Goal: Find specific page/section: Find specific page/section

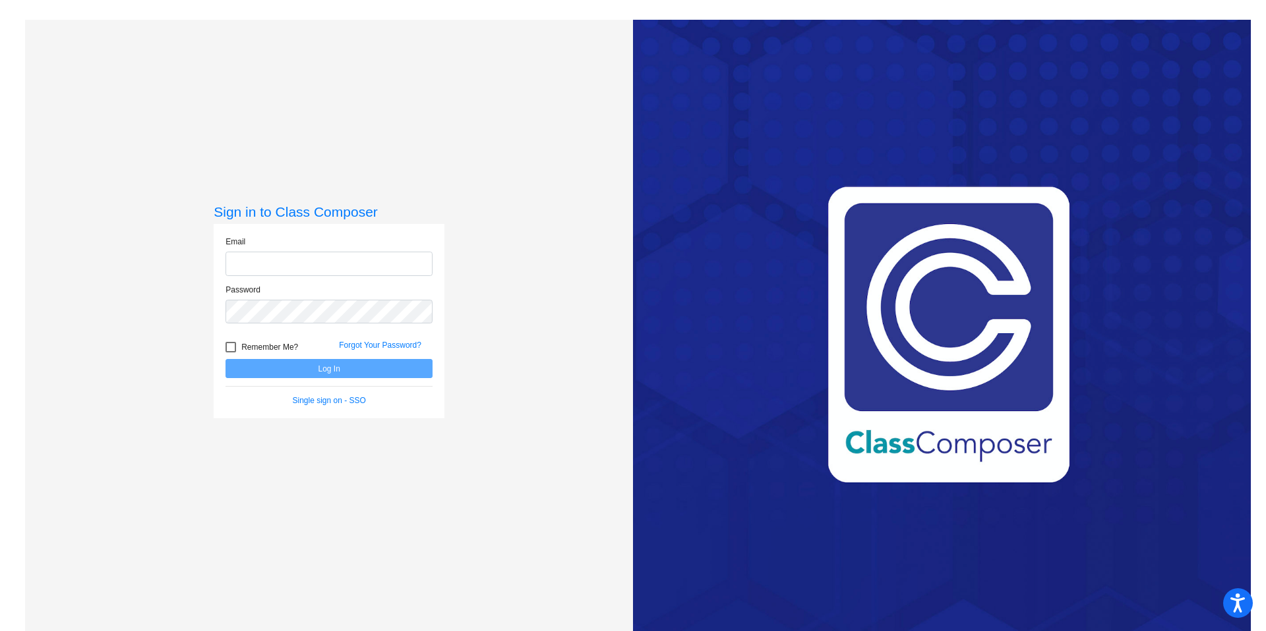
type input "[EMAIL_ADDRESS][DOMAIN_NAME]"
click at [357, 363] on button "Log In" at bounding box center [328, 368] width 207 height 19
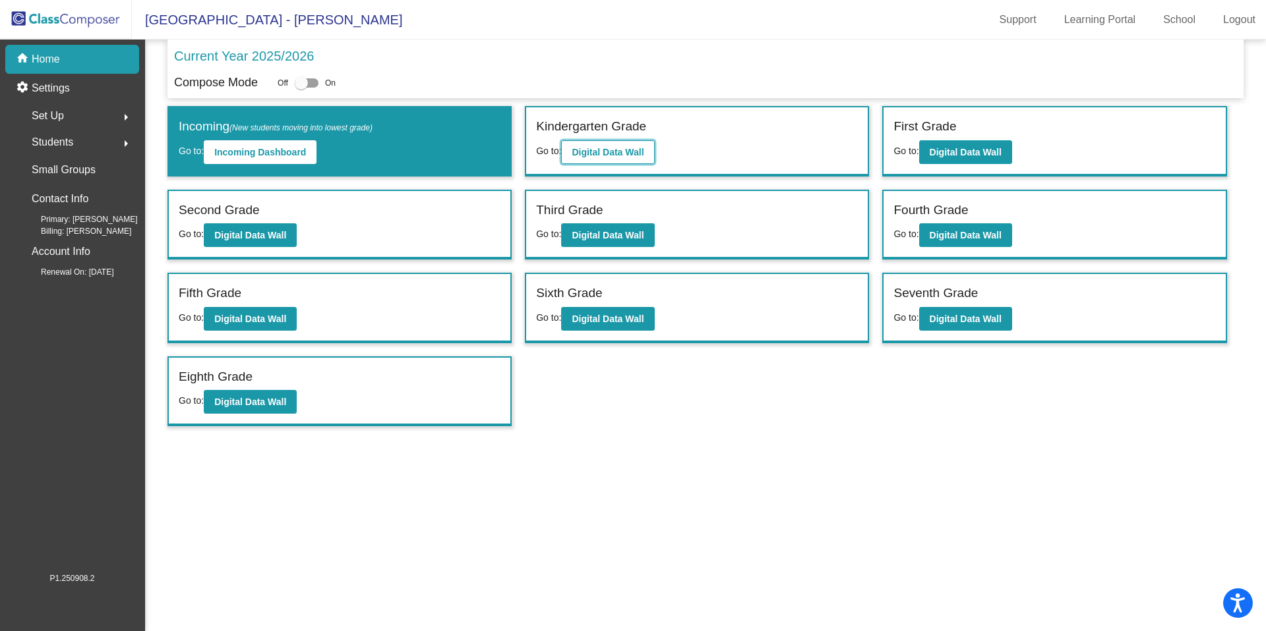
click at [634, 158] on button "Digital Data Wall" at bounding box center [607, 152] width 93 height 24
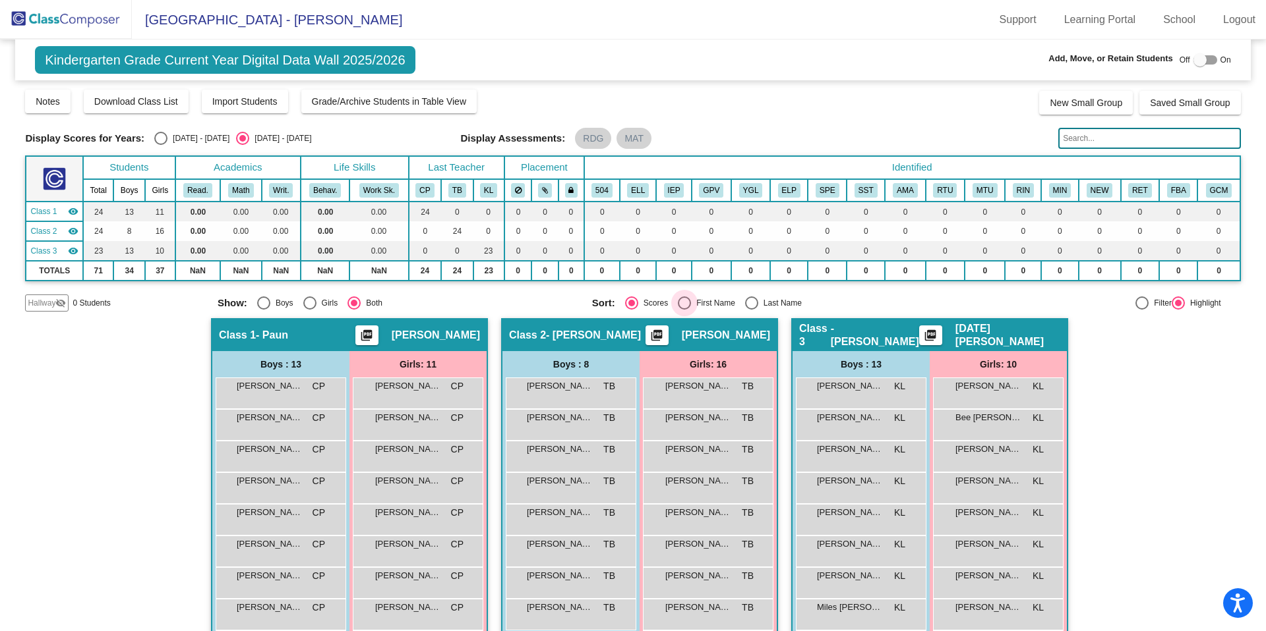
click at [679, 303] on div "Select an option" at bounding box center [684, 303] width 13 height 13
click at [684, 310] on input "First Name" at bounding box center [684, 310] width 1 height 1
radio input "true"
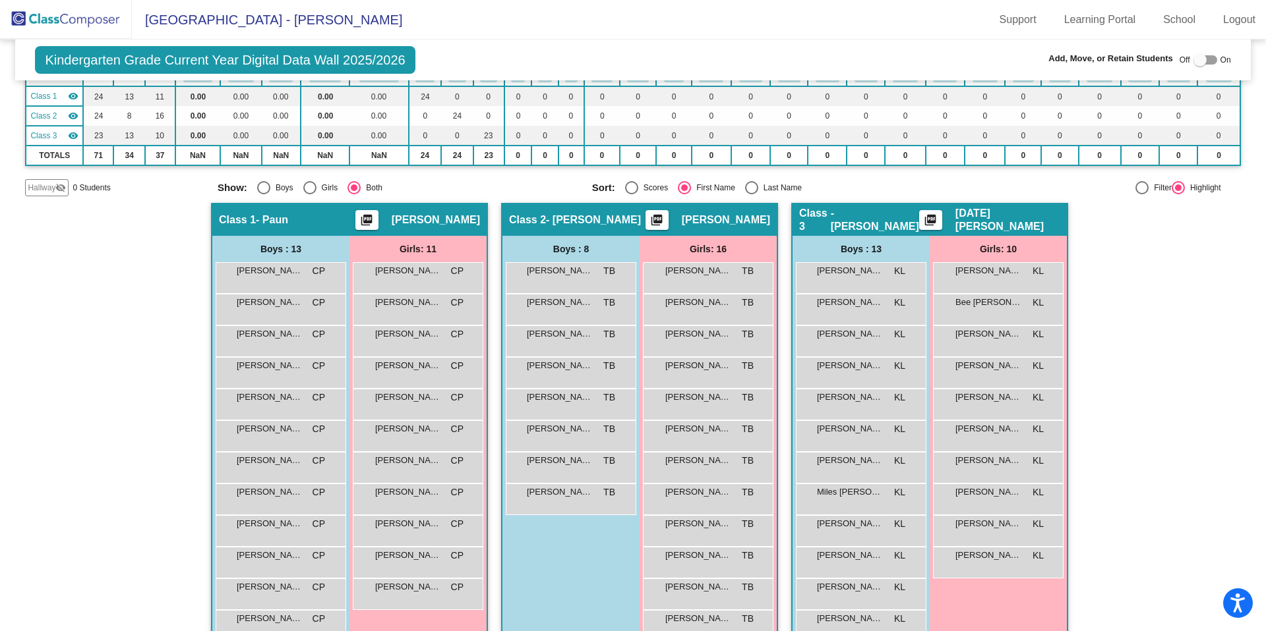
scroll to position [113, 0]
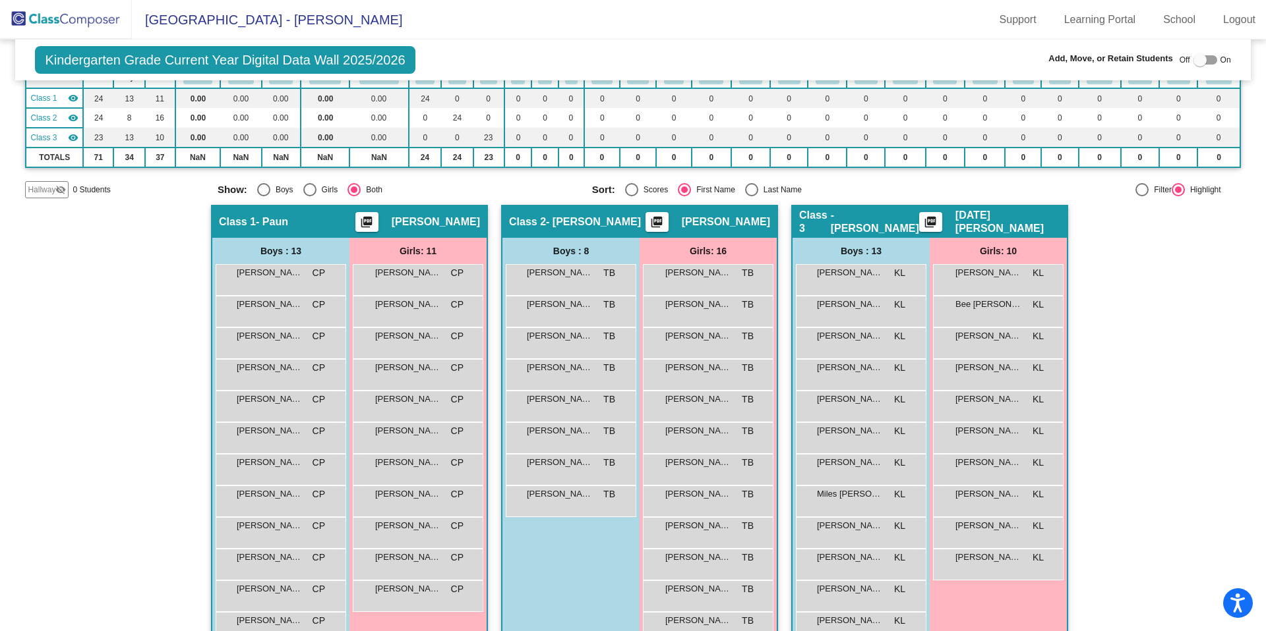
click at [747, 190] on div "Select an option" at bounding box center [751, 189] width 13 height 13
click at [751, 196] on input "Last Name" at bounding box center [751, 196] width 1 height 1
radio input "true"
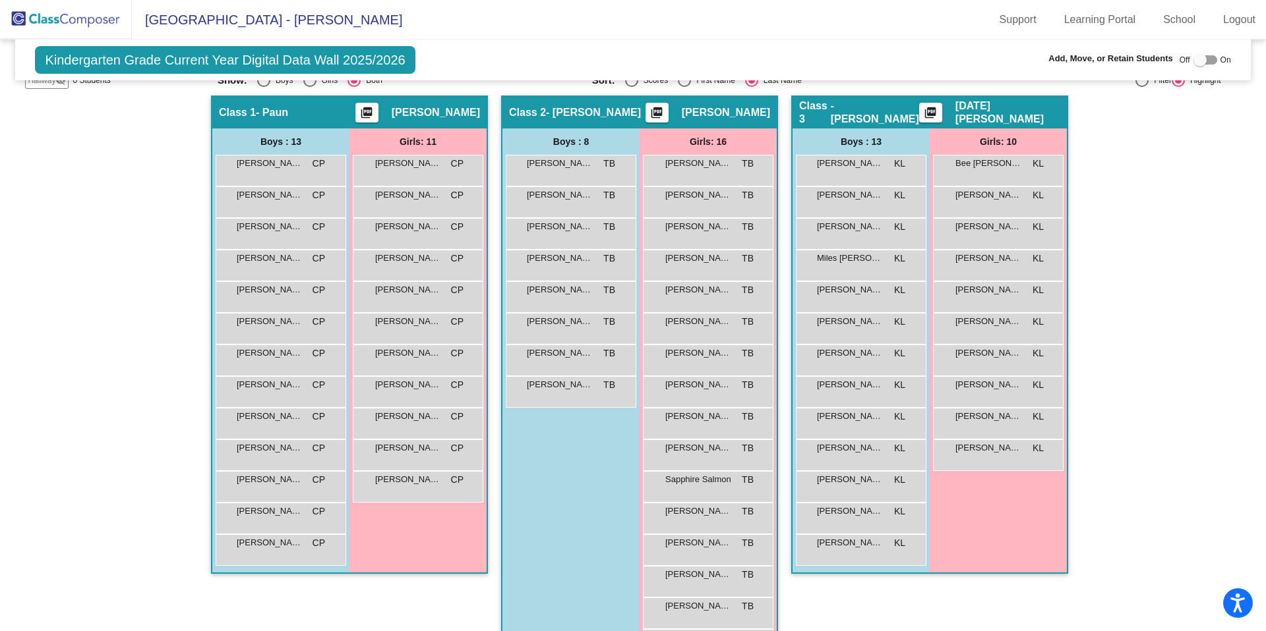
scroll to position [230, 0]
